Goal: Information Seeking & Learning: Find specific fact

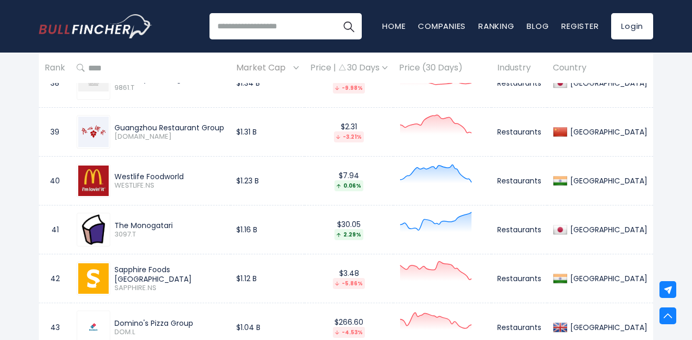
scroll to position [2337, 0]
click at [329, 23] on input "search" at bounding box center [286, 26] width 152 height 26
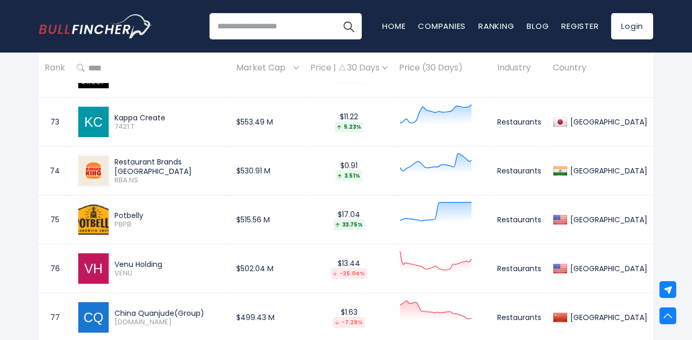
scroll to position [4009, 0]
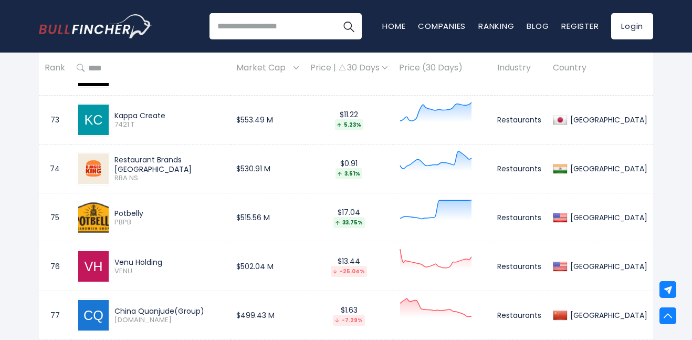
click at [134, 163] on div "Restaurant Brands [GEOGRAPHIC_DATA]" at bounding box center [169, 164] width 110 height 19
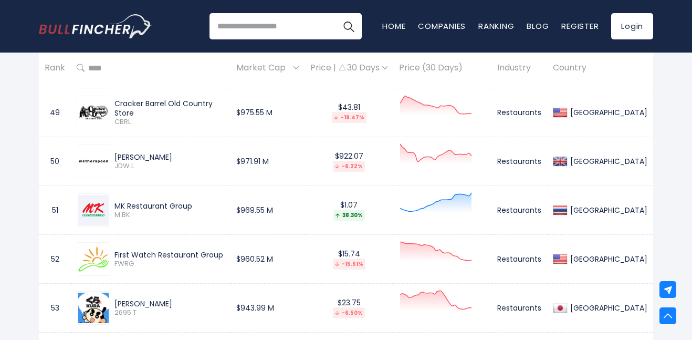
scroll to position [2846, 0]
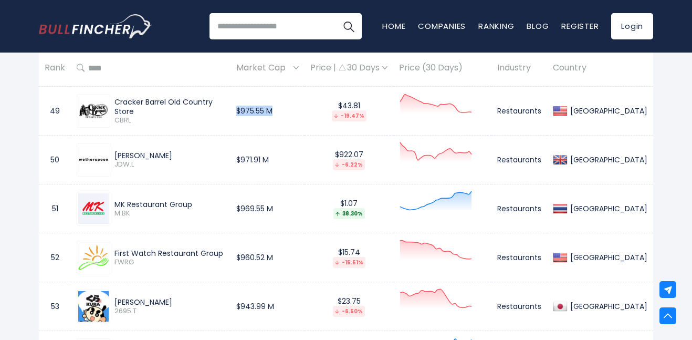
drag, startPoint x: 317, startPoint y: 114, endPoint x: 251, endPoint y: 114, distance: 66.2
click at [251, 114] on td "$975.55 M" at bounding box center [268, 111] width 74 height 49
drag, startPoint x: 186, startPoint y: 156, endPoint x: 137, endPoint y: 160, distance: 49.5
click at [137, 160] on div "[PERSON_NAME]" at bounding box center [169, 155] width 110 height 9
click at [174, 184] on td "MK Restaurant Group M.BK" at bounding box center [151, 208] width 160 height 49
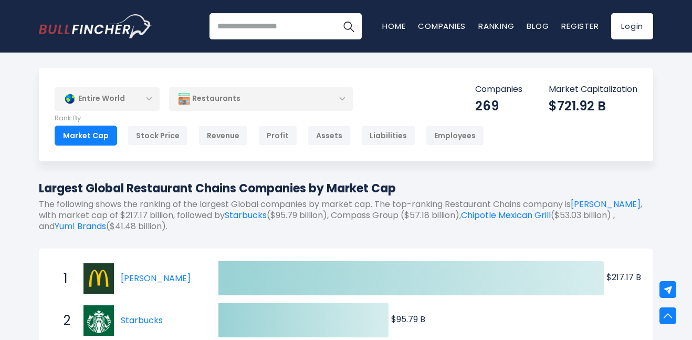
scroll to position [3165, 0]
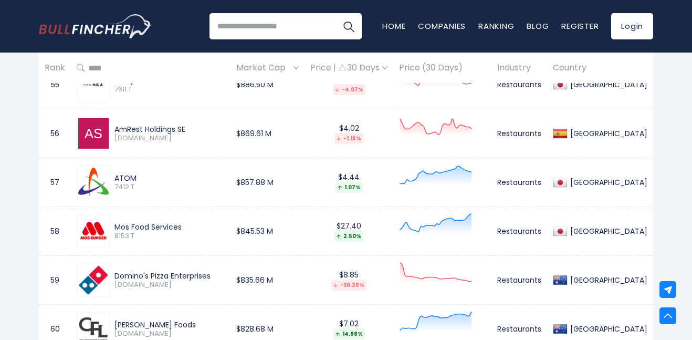
click at [142, 173] on div "ATOM" at bounding box center [169, 177] width 110 height 9
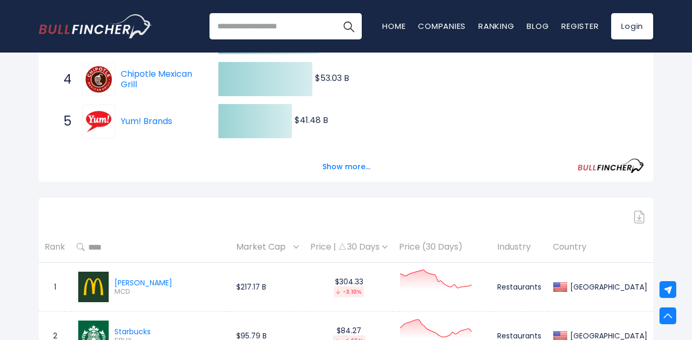
scroll to position [324, 0]
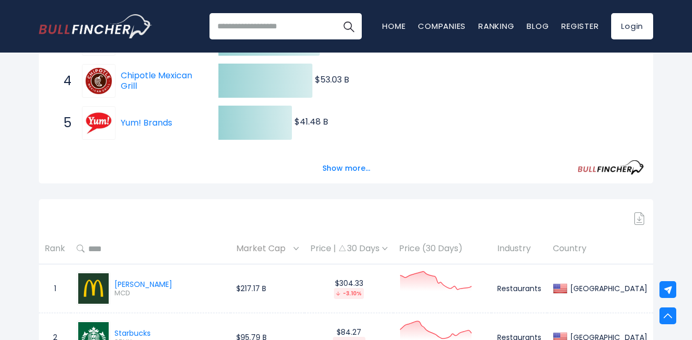
click at [388, 245] on div "Price | 30 Days" at bounding box center [348, 248] width 77 height 11
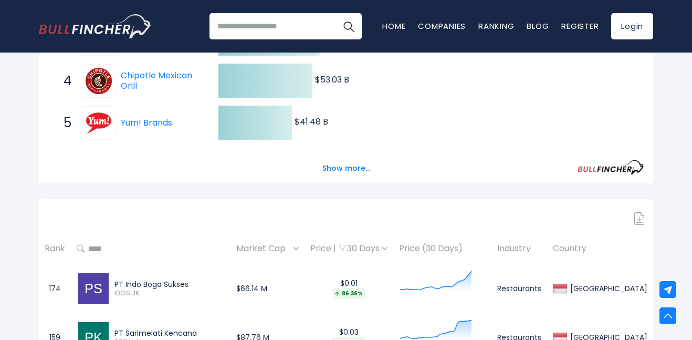
click at [388, 249] on div "Price | 30 Days" at bounding box center [348, 248] width 77 height 11
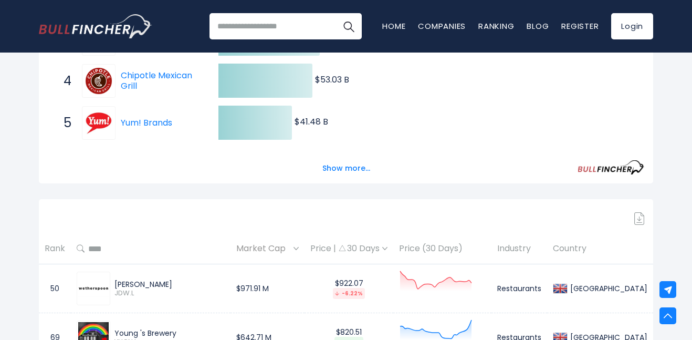
click at [387, 247] on div "Price | 30 Days" at bounding box center [348, 248] width 77 height 11
